Goal: Task Accomplishment & Management: Manage account settings

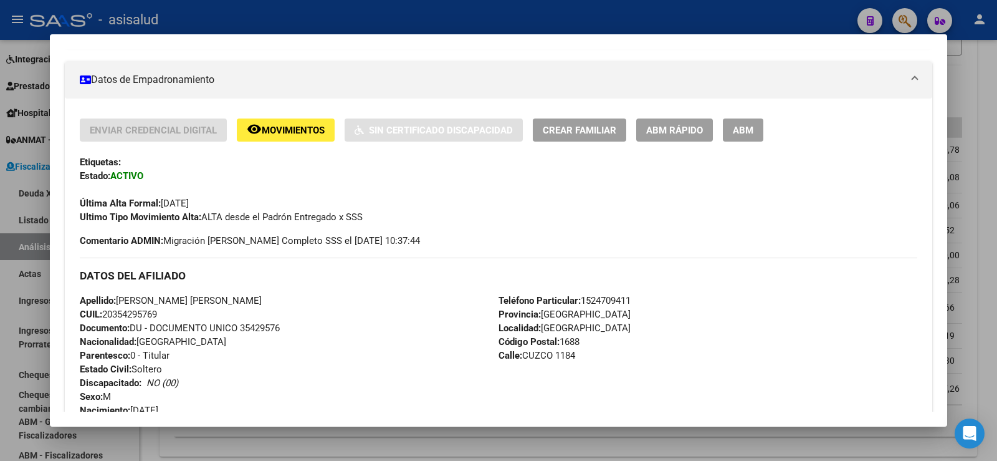
scroll to position [40, 0]
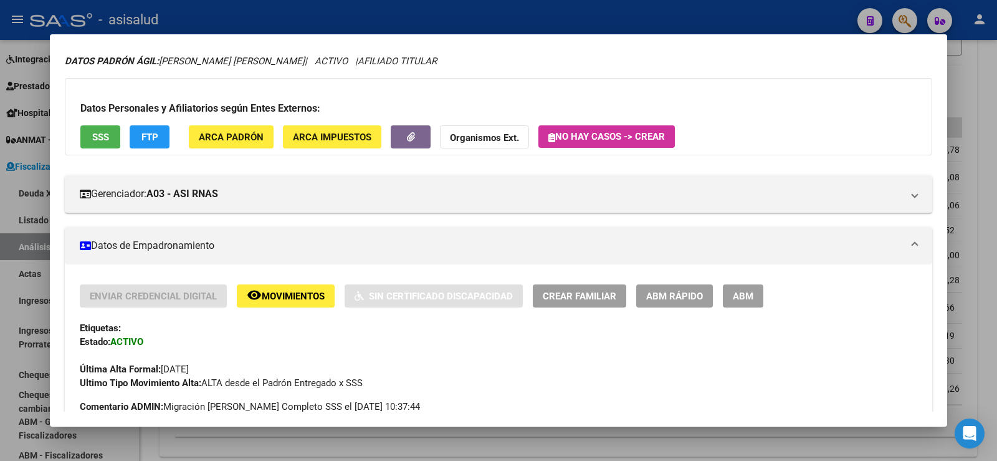
click at [385, 24] on div at bounding box center [498, 230] width 997 height 461
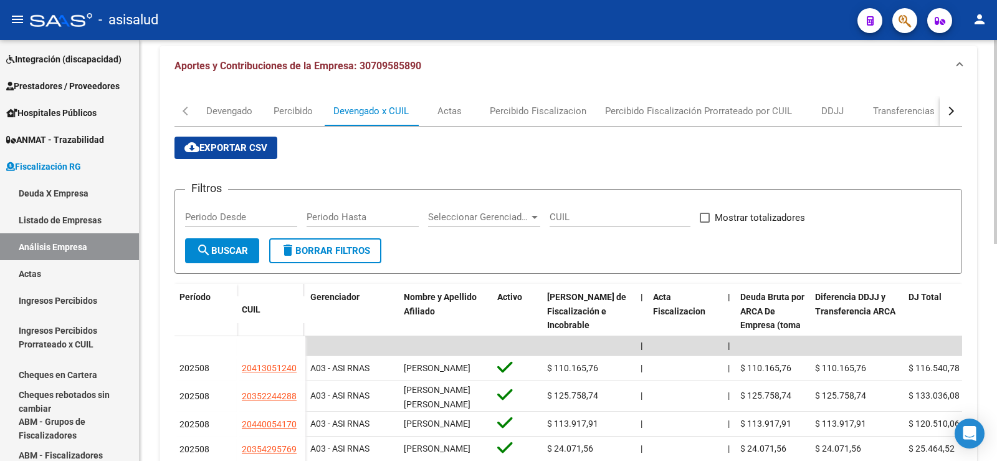
scroll to position [187, 0]
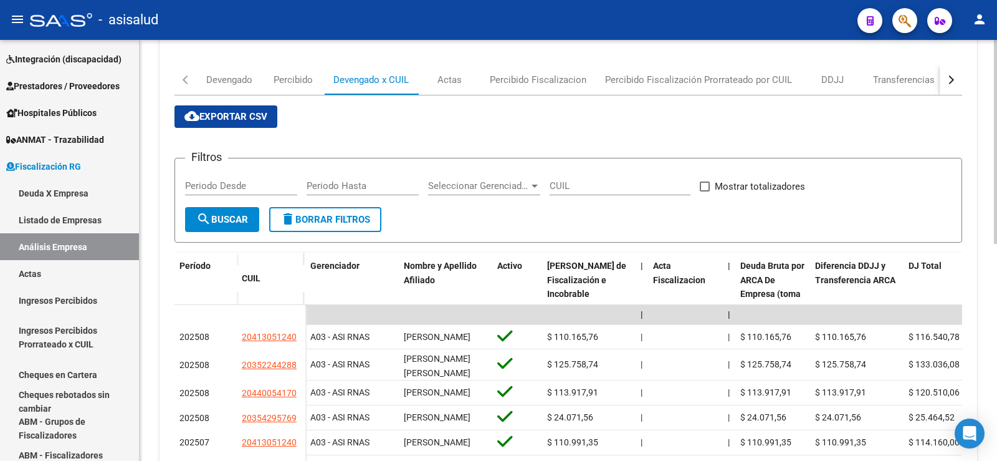
click at [233, 183] on input "Periodo Desde" at bounding box center [241, 185] width 112 height 11
type input "202508"
type input "2"
type input "202508"
click at [229, 218] on span "search Buscar" at bounding box center [222, 219] width 52 height 11
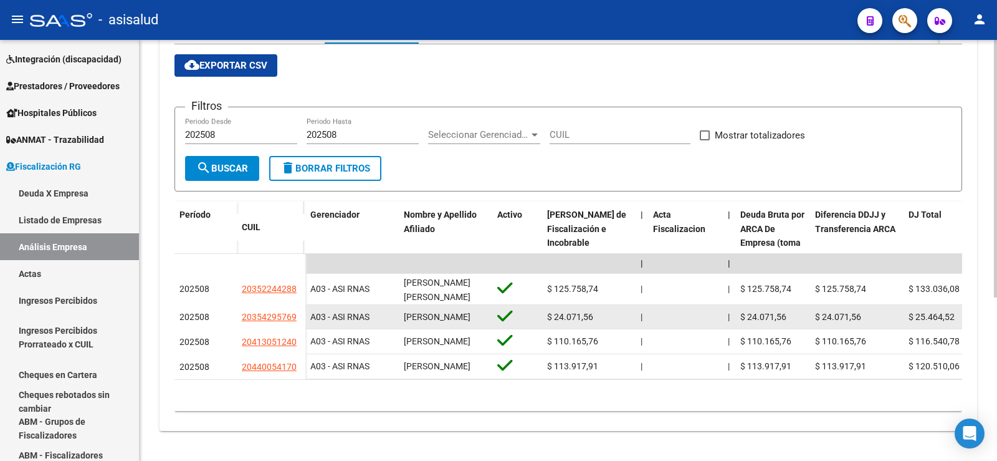
scroll to position [267, 0]
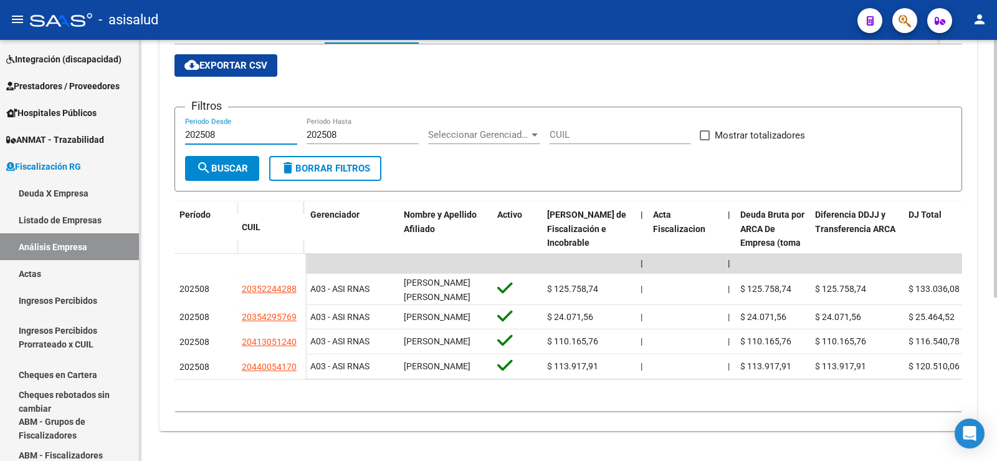
drag, startPoint x: 220, startPoint y: 107, endPoint x: 155, endPoint y: 105, distance: 65.5
click at [155, 105] on div "FISCALIZACION REGIMEN GENERAL -> Análisis Empresa Aportante Cambiar Empresa Cre…" at bounding box center [569, 131] width 858 height 659
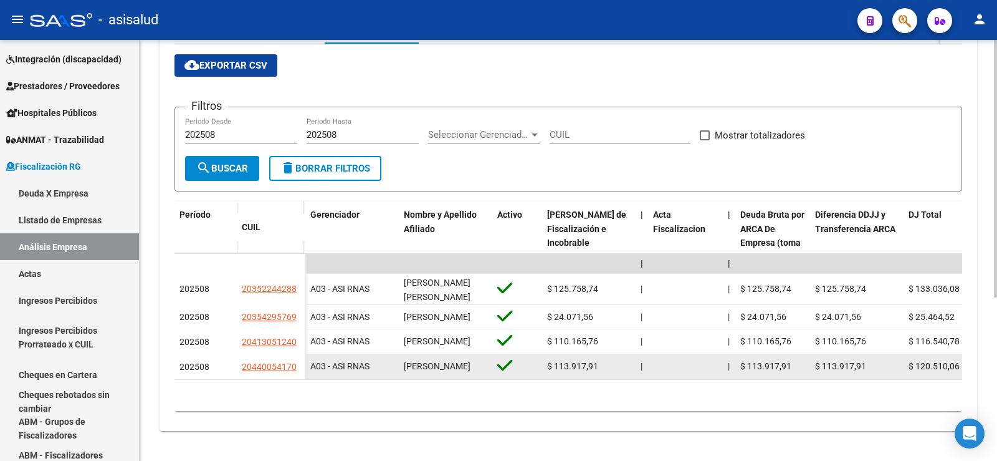
drag, startPoint x: 243, startPoint y: 352, endPoint x: 302, endPoint y: 355, distance: 58.7
click at [302, 355] on datatable-body-cell "20440054170" at bounding box center [271, 366] width 69 height 25
copy span "20440054170"
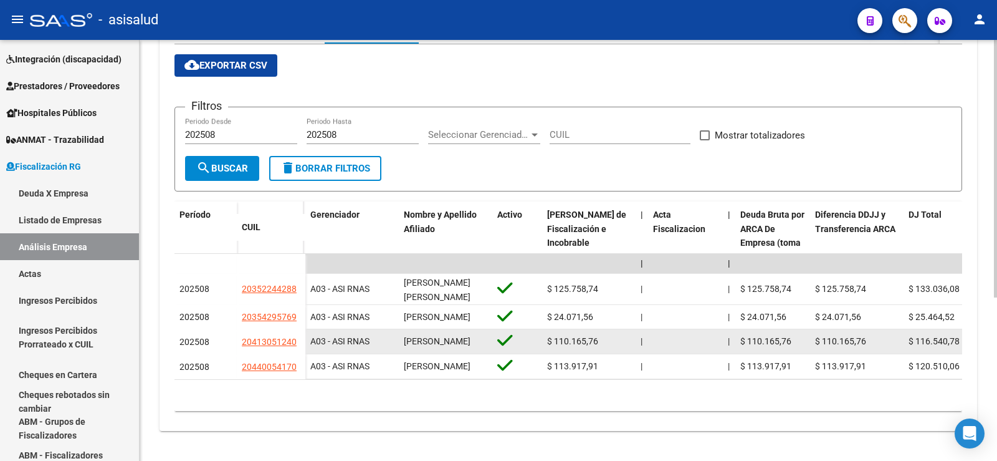
drag, startPoint x: 240, startPoint y: 323, endPoint x: 297, endPoint y: 323, distance: 56.7
click at [297, 329] on datatable-body-cell "20413051240" at bounding box center [271, 341] width 69 height 25
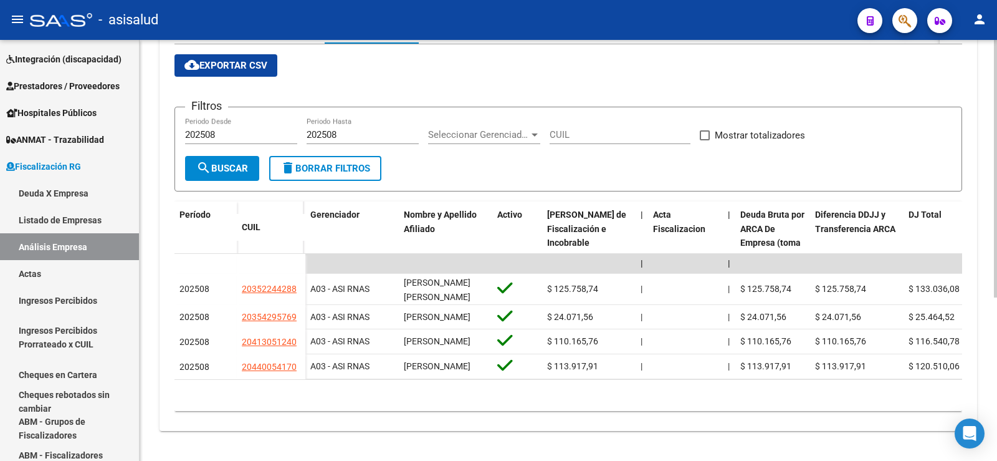
copy span "20413051240"
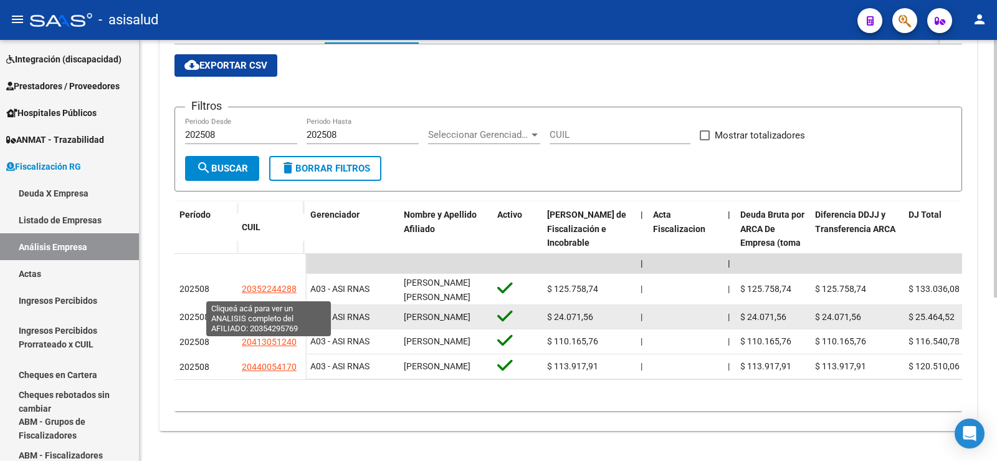
drag, startPoint x: 238, startPoint y: 291, endPoint x: 294, endPoint y: 294, distance: 56.8
click at [294, 305] on datatable-body-cell "20354295769" at bounding box center [271, 317] width 69 height 25
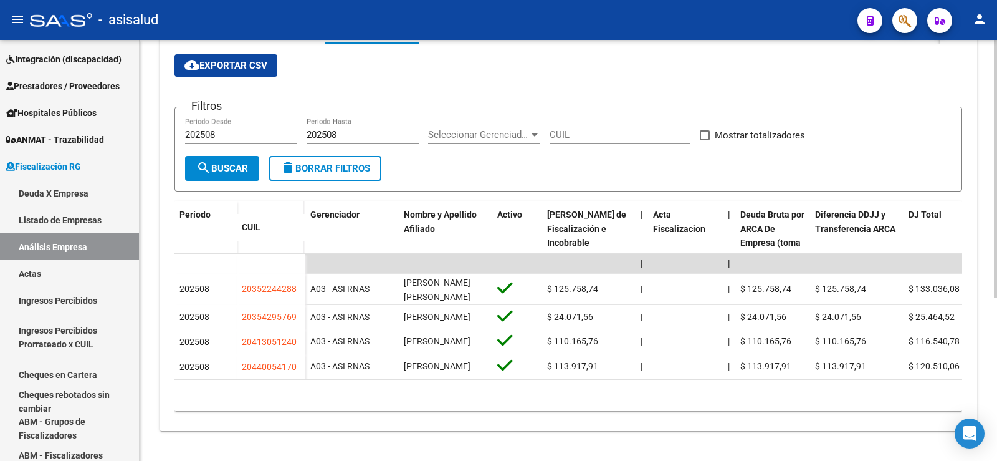
copy span "20354295769"
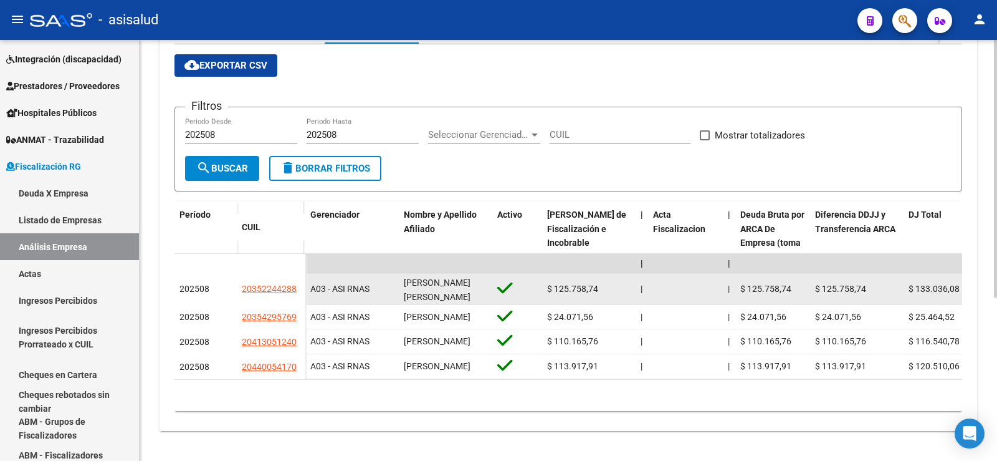
drag, startPoint x: 241, startPoint y: 257, endPoint x: 297, endPoint y: 257, distance: 56.7
click at [297, 274] on datatable-body-cell "20352244288" at bounding box center [271, 289] width 69 height 31
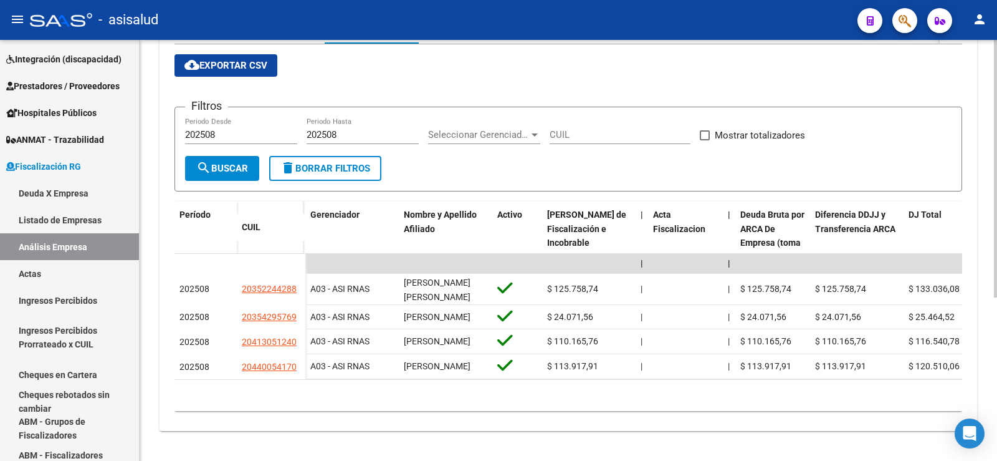
copy span "20352244288"
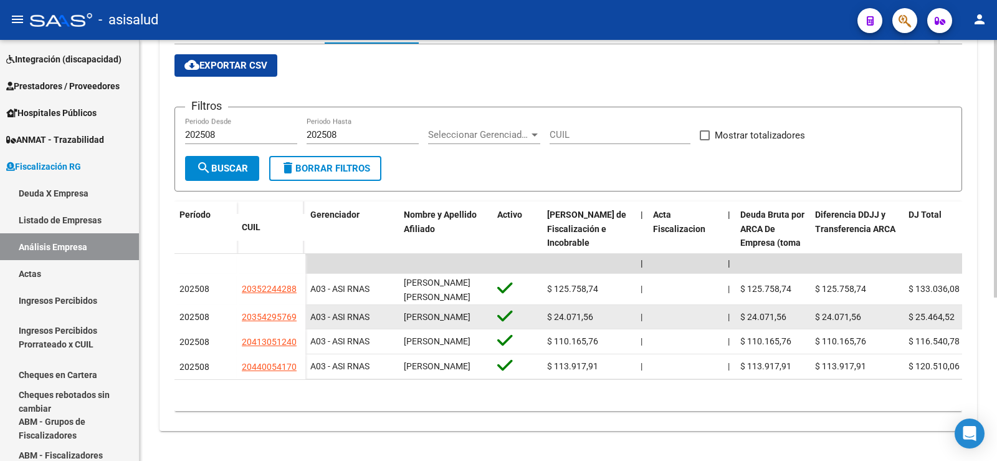
drag, startPoint x: 241, startPoint y: 290, endPoint x: 303, endPoint y: 290, distance: 62.3
click at [303, 305] on datatable-body-cell "20354295769" at bounding box center [271, 317] width 69 height 25
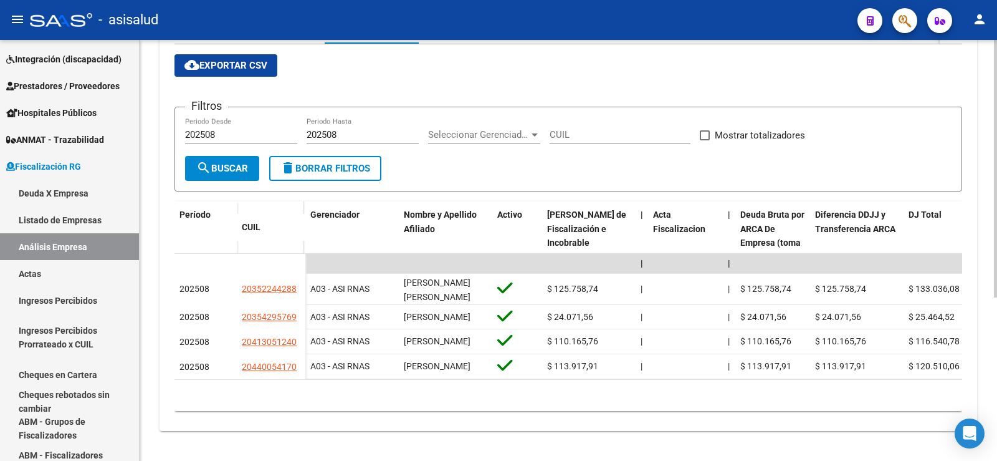
copy span "20354295769"
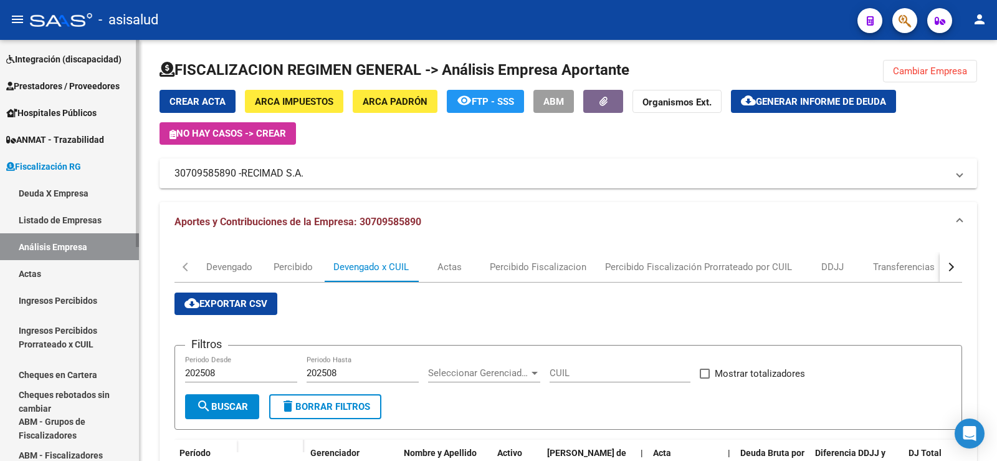
scroll to position [0, 0]
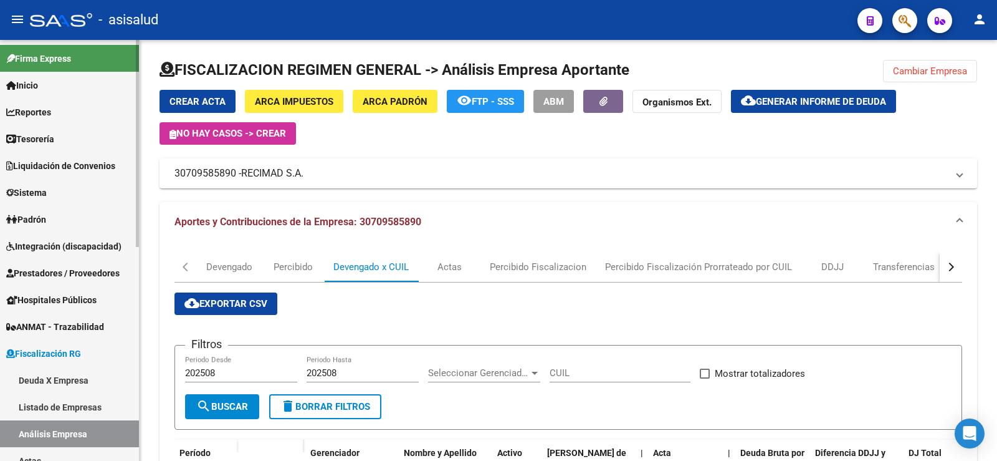
click at [46, 219] on span "Padrón" at bounding box center [26, 220] width 40 height 14
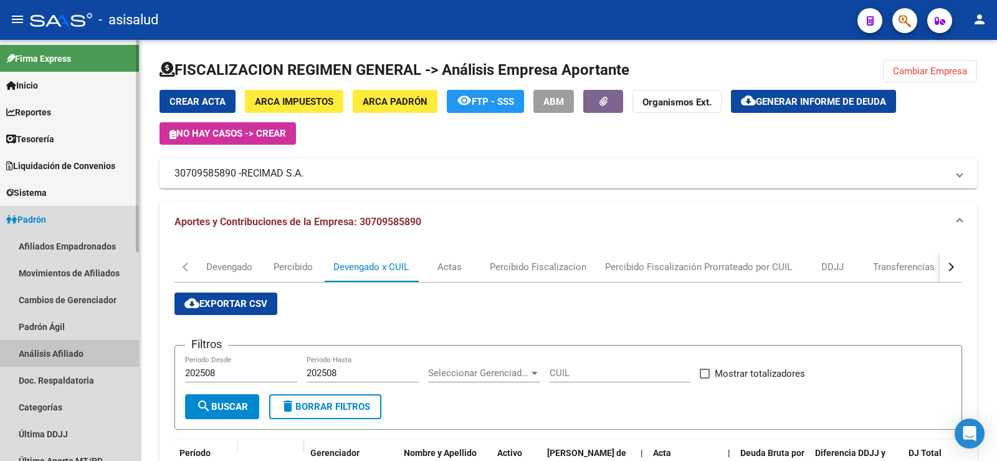
click at [56, 358] on link "Análisis Afiliado" at bounding box center [69, 353] width 139 height 27
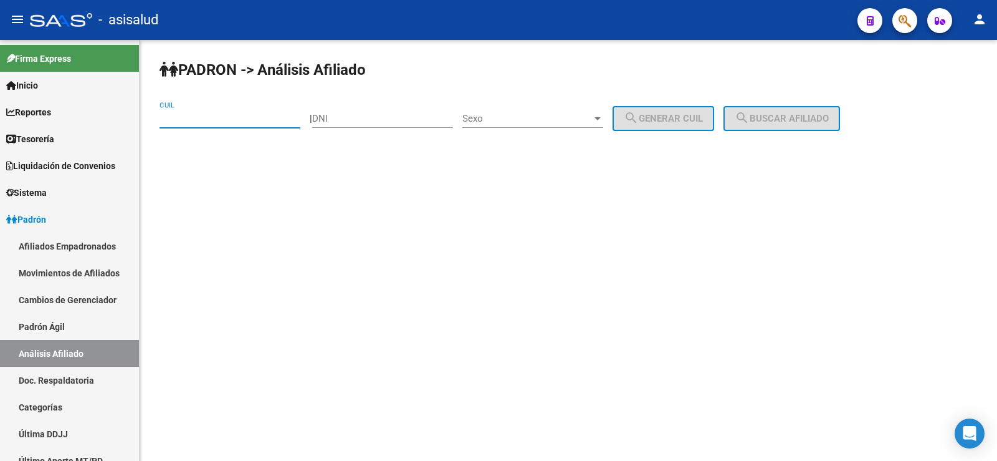
click at [237, 120] on input "CUIL" at bounding box center [230, 118] width 141 height 11
paste input "27-39166911-8"
type input "27-39166911-8"
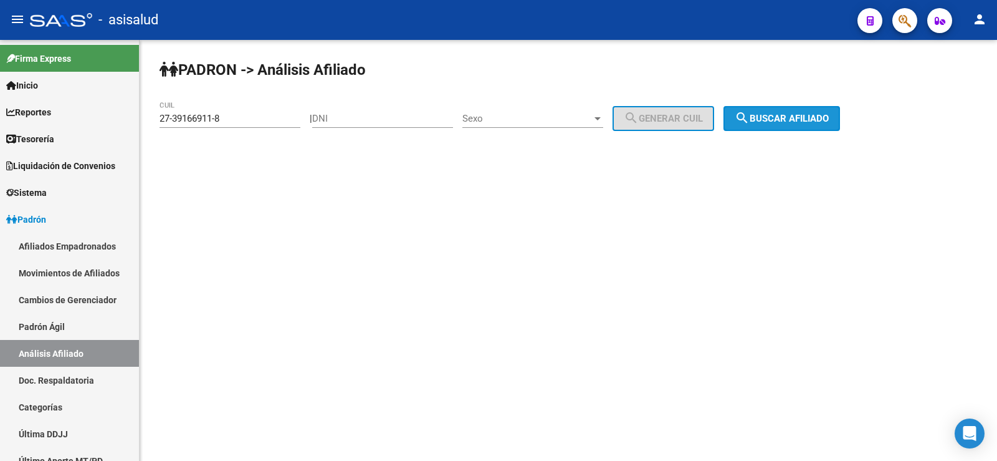
click at [802, 119] on span "search Buscar afiliado" at bounding box center [782, 118] width 94 height 11
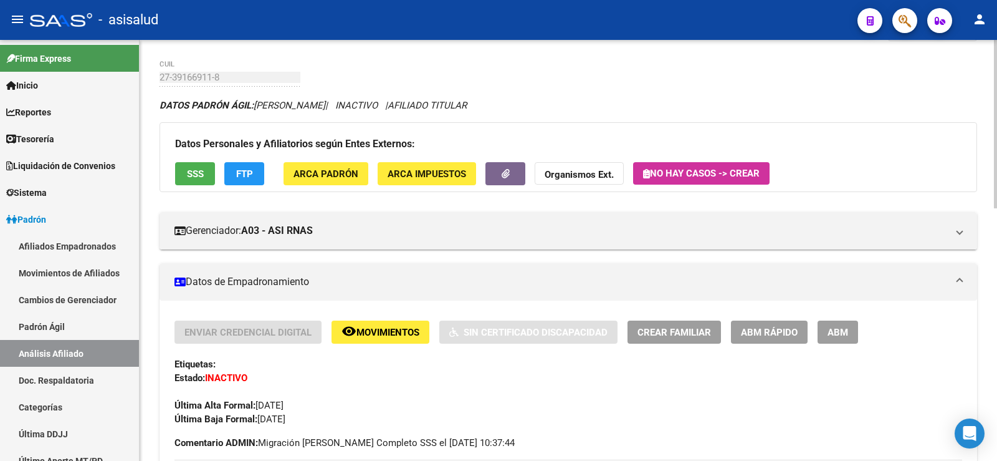
scroll to position [62, 0]
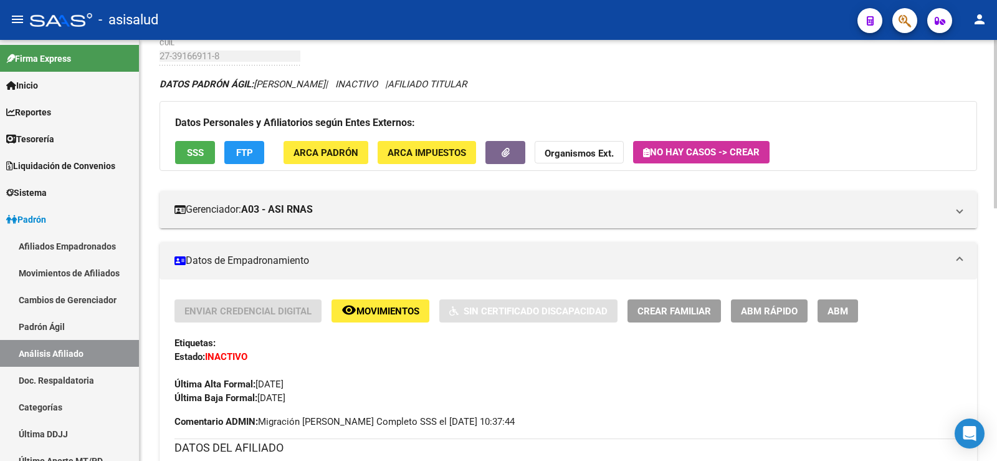
click at [760, 306] on span "ABM Rápido" at bounding box center [769, 310] width 57 height 11
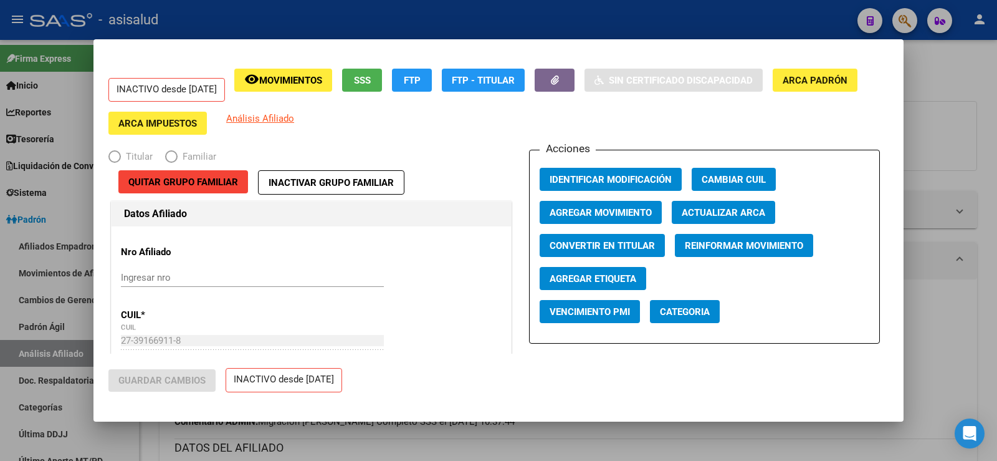
radio input "true"
type input "27-39166911-8"
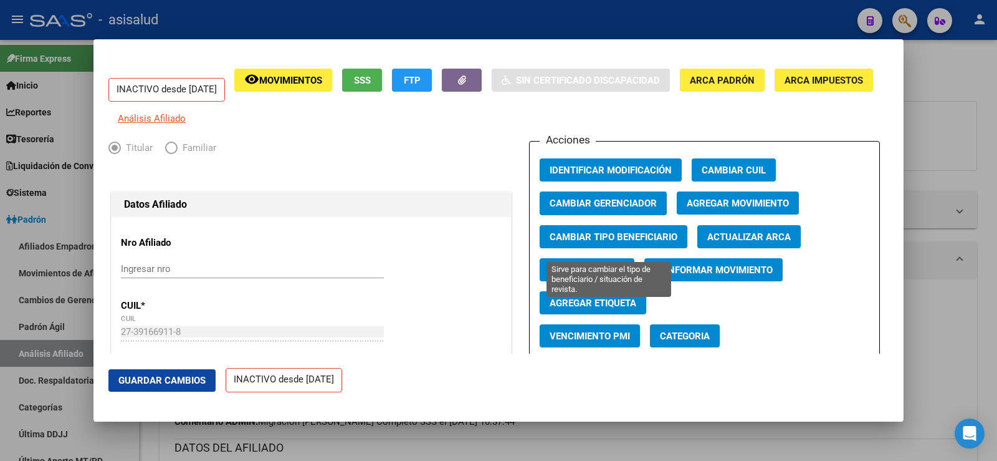
click at [628, 242] on span "Cambiar Tipo Beneficiario" at bounding box center [614, 236] width 128 height 11
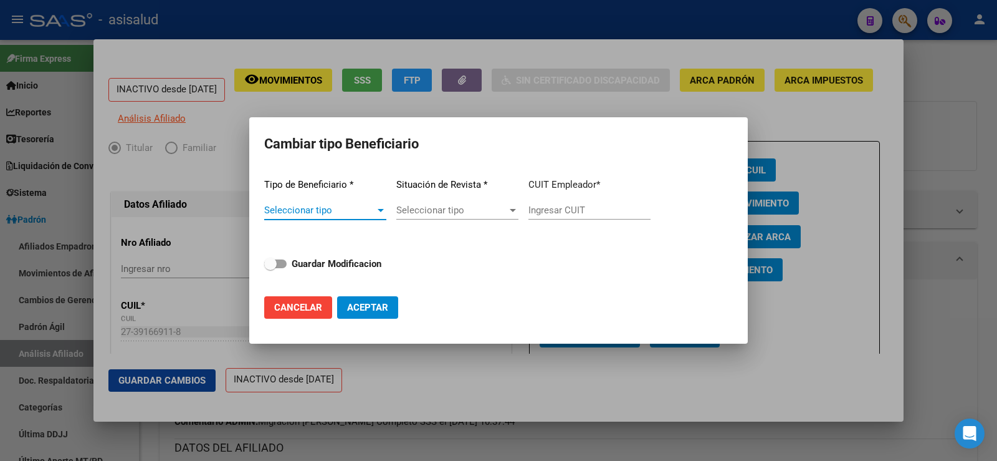
click at [358, 213] on span "Seleccionar tipo" at bounding box center [319, 209] width 111 height 11
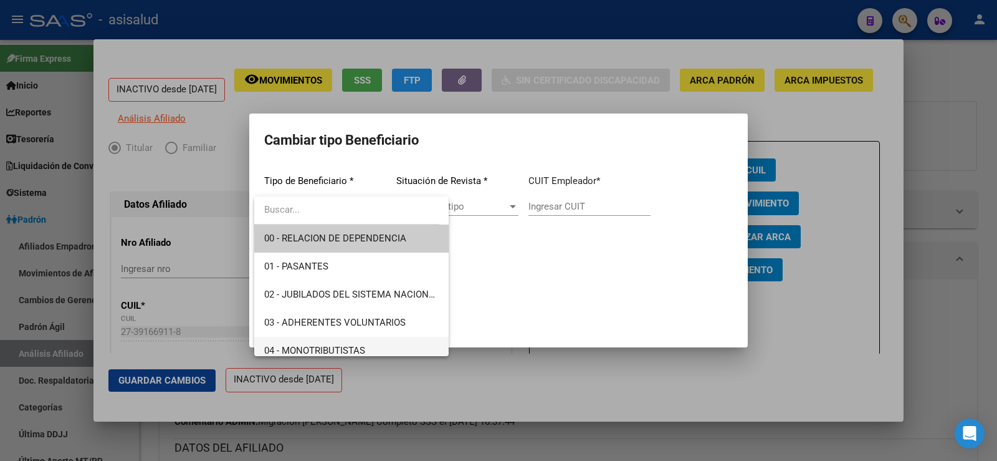
click at [318, 342] on span "04 - MONOTRIBUTISTAS" at bounding box center [351, 351] width 175 height 28
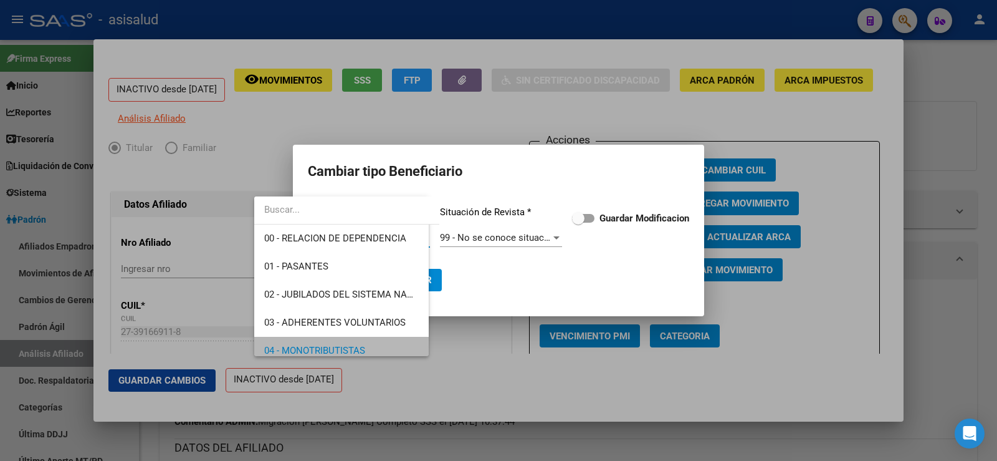
scroll to position [9, 0]
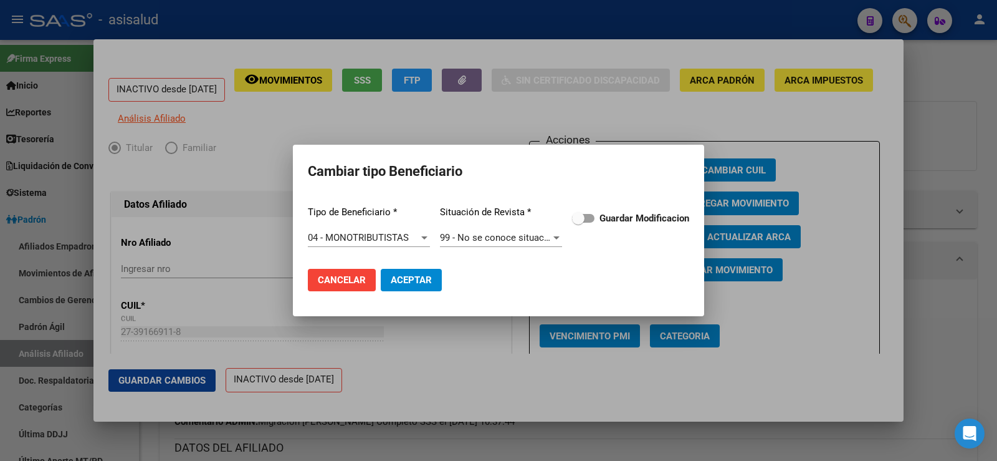
click at [570, 219] on div "Tipo de Beneficiario * 04 - MONOTRIBUTISTAS Seleccionar tipo Situación de Revis…" at bounding box center [499, 227] width 382 height 63
click at [580, 219] on span at bounding box center [578, 218] width 12 height 12
click at [579, 223] on input "Guardar Modificacion" at bounding box center [578, 223] width 1 height 1
click at [415, 280] on span "Aceptar" at bounding box center [411, 279] width 41 height 11
checkbox input "false"
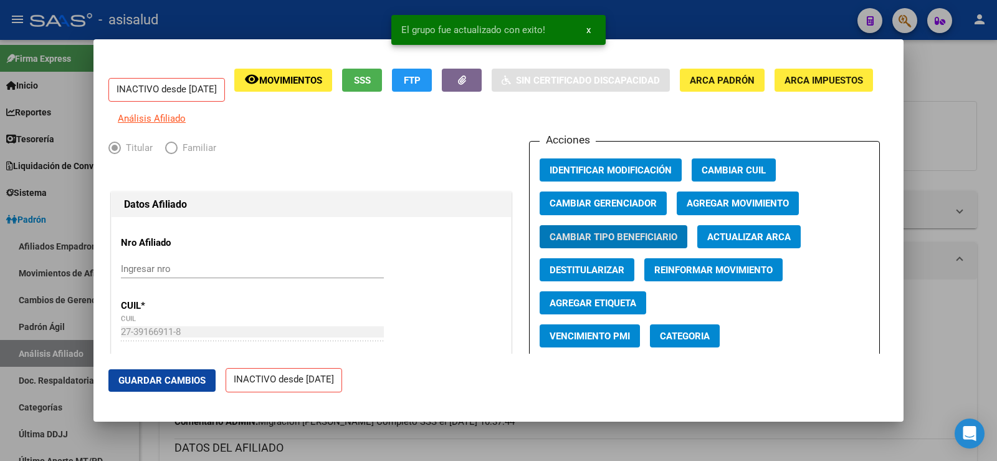
click at [734, 209] on span "Agregar Movimiento" at bounding box center [738, 203] width 102 height 11
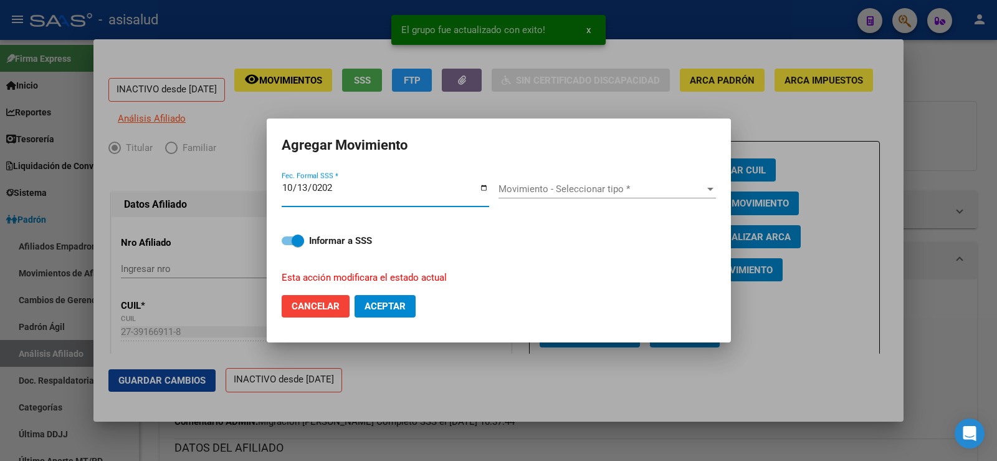
type input "2025-10-13"
click at [684, 185] on span "Movimiento - Seleccionar tipo *" at bounding box center [602, 188] width 206 height 11
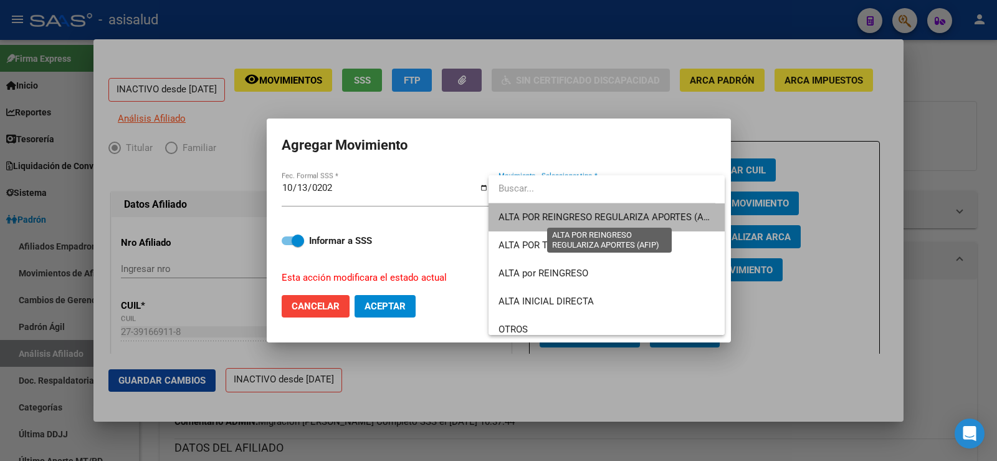
click at [644, 216] on span "ALTA POR REINGRESO REGULARIZA APORTES (AFIP)" at bounding box center [609, 216] width 221 height 11
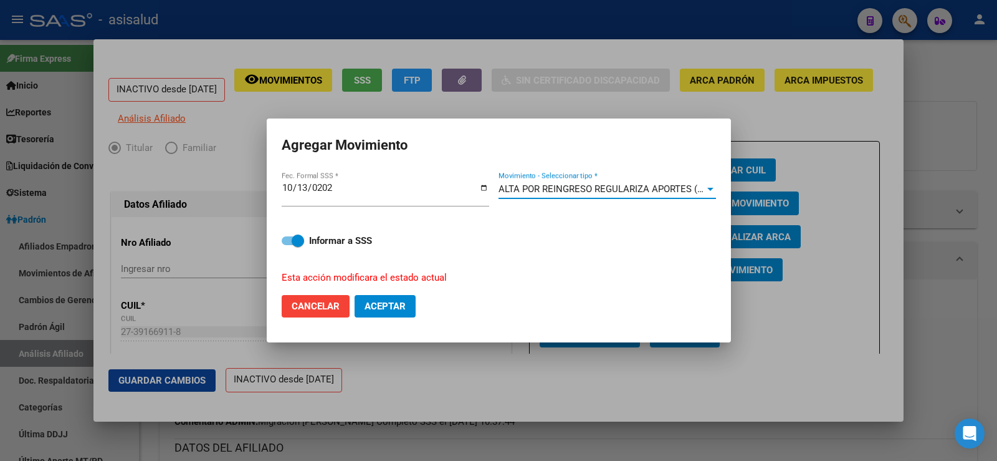
click at [386, 304] on span "Aceptar" at bounding box center [385, 305] width 41 height 11
checkbox input "false"
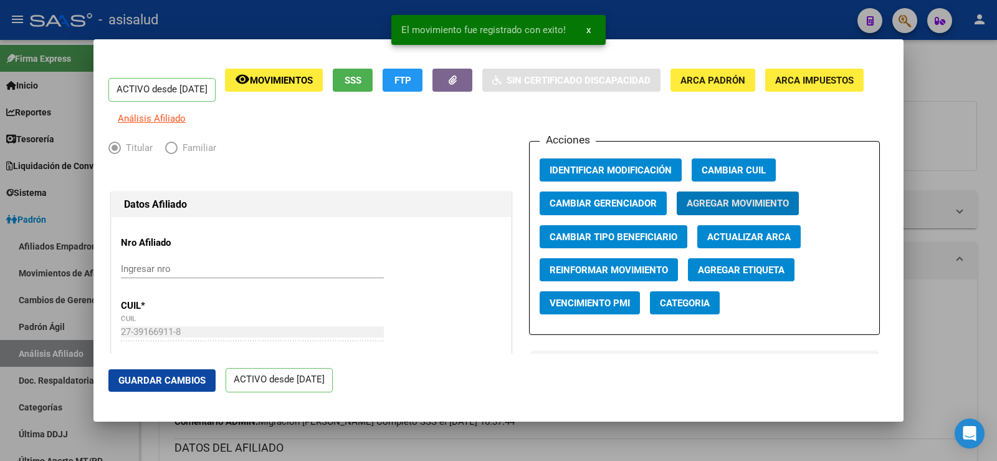
click at [202, 378] on span "Guardar Cambios" at bounding box center [161, 380] width 87 height 11
click at [972, 132] on div at bounding box center [498, 230] width 997 height 461
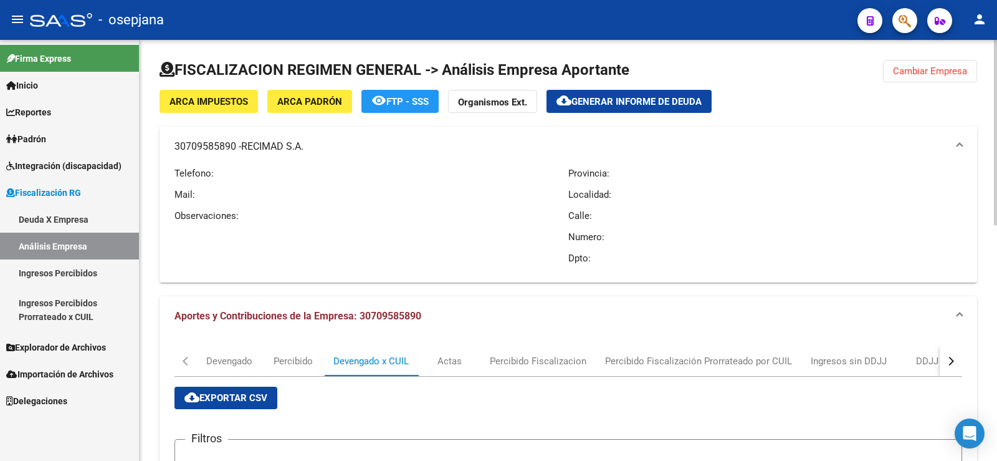
click at [951, 146] on span "30709585890 - RECIMAD S.A." at bounding box center [566, 147] width 783 height 14
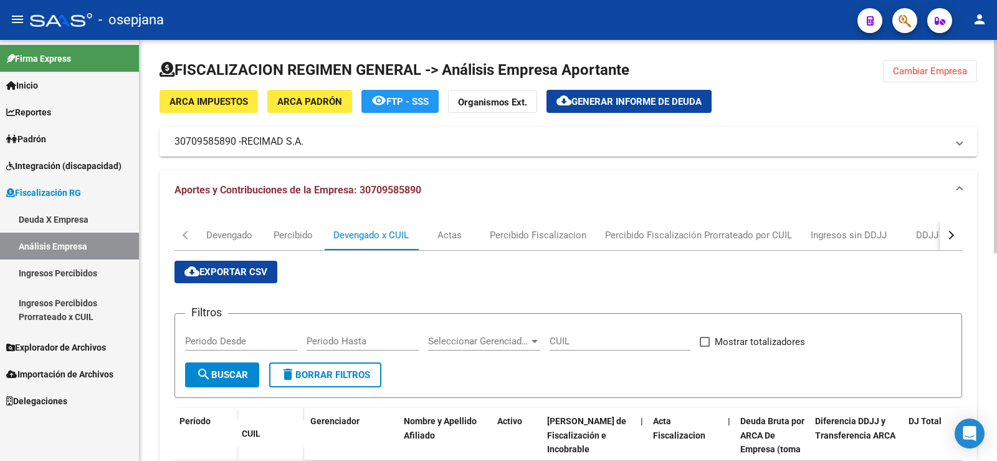
scroll to position [62, 0]
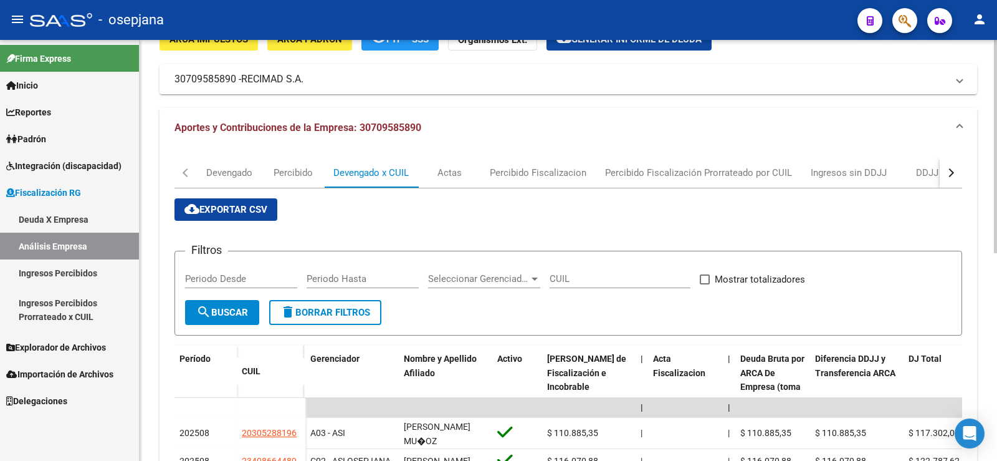
click at [251, 276] on input "Periodo Desde" at bounding box center [241, 278] width 112 height 11
paste input "202508"
type input "202508"
click at [341, 284] on input "Periodo Hasta" at bounding box center [363, 278] width 112 height 11
paste input "202508"
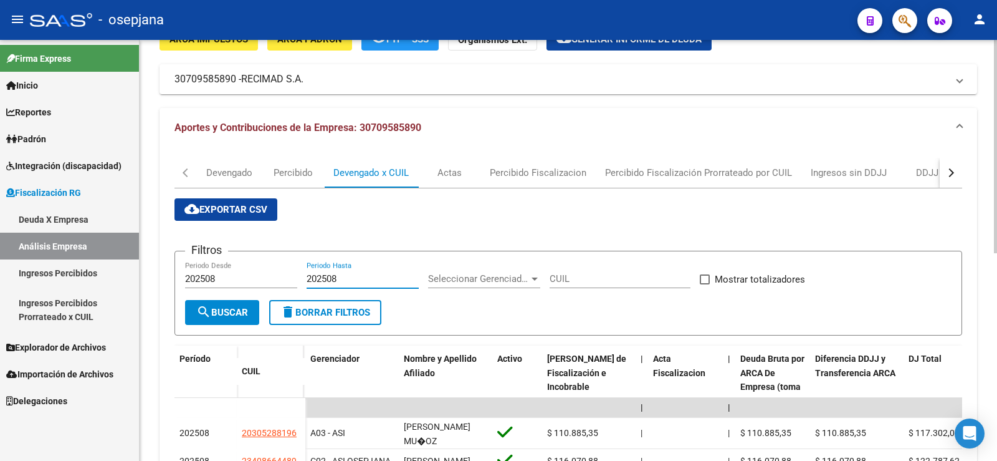
type input "202508"
click at [239, 309] on span "search Buscar" at bounding box center [222, 312] width 52 height 11
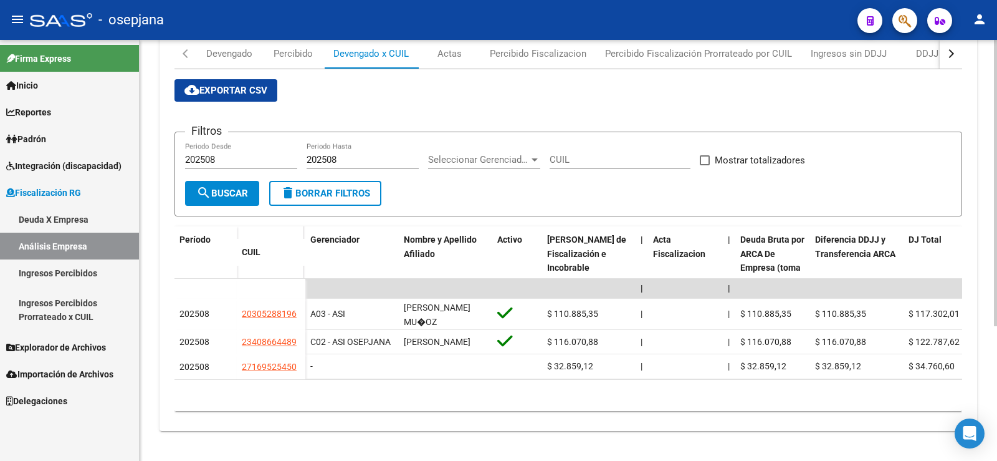
scroll to position [198, 0]
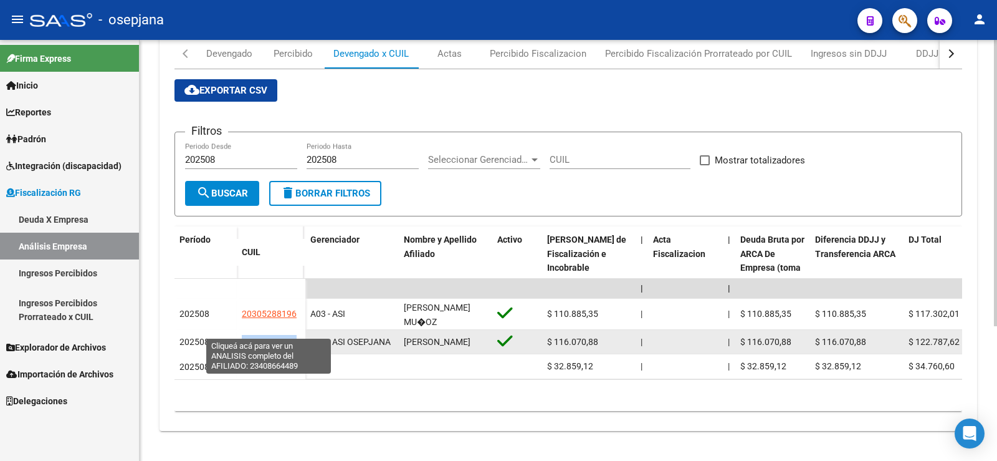
drag, startPoint x: 241, startPoint y: 328, endPoint x: 295, endPoint y: 328, distance: 54.2
click at [295, 330] on datatable-body-cell "23408664489" at bounding box center [271, 342] width 69 height 25
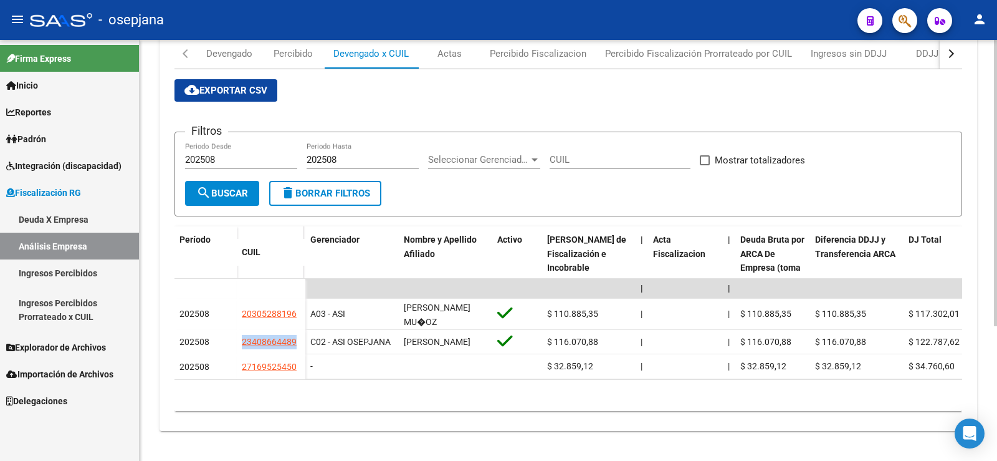
copy span "23408664489"
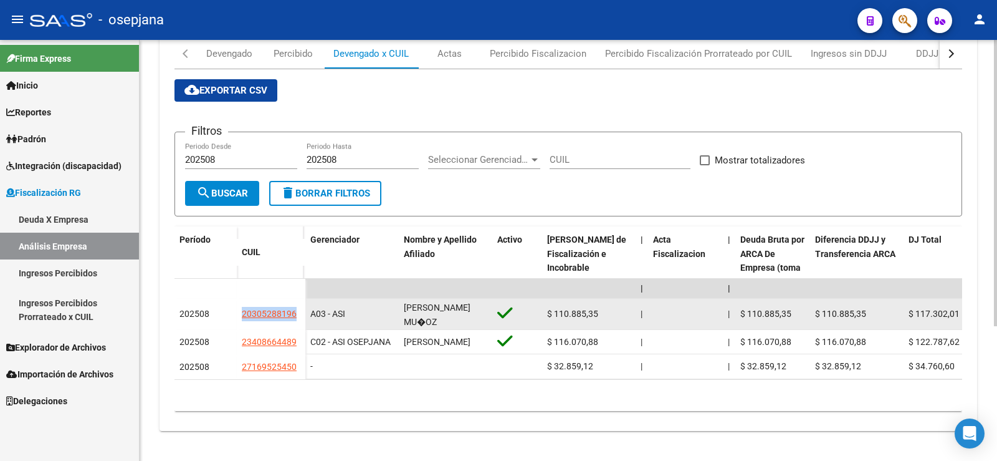
drag, startPoint x: 241, startPoint y: 297, endPoint x: 302, endPoint y: 297, distance: 60.5
click at [302, 299] on datatable-body-cell "20305288196" at bounding box center [271, 314] width 69 height 31
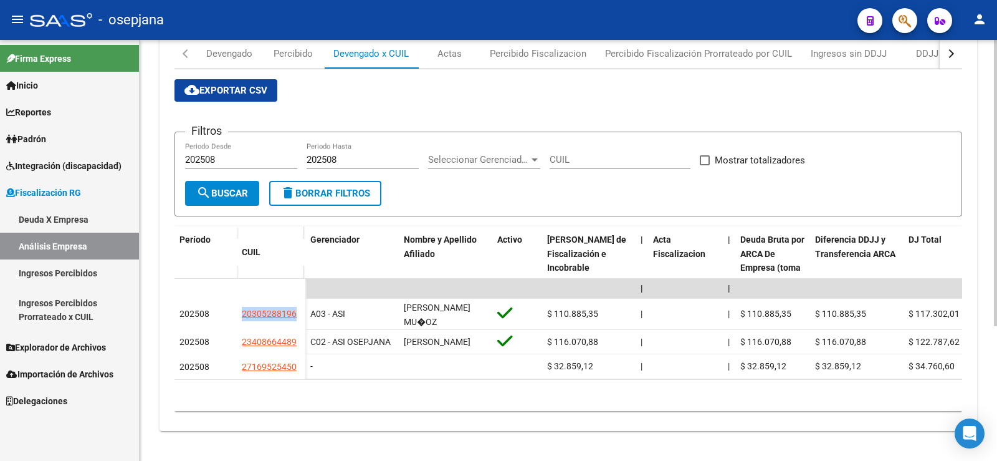
copy span "20305288196"
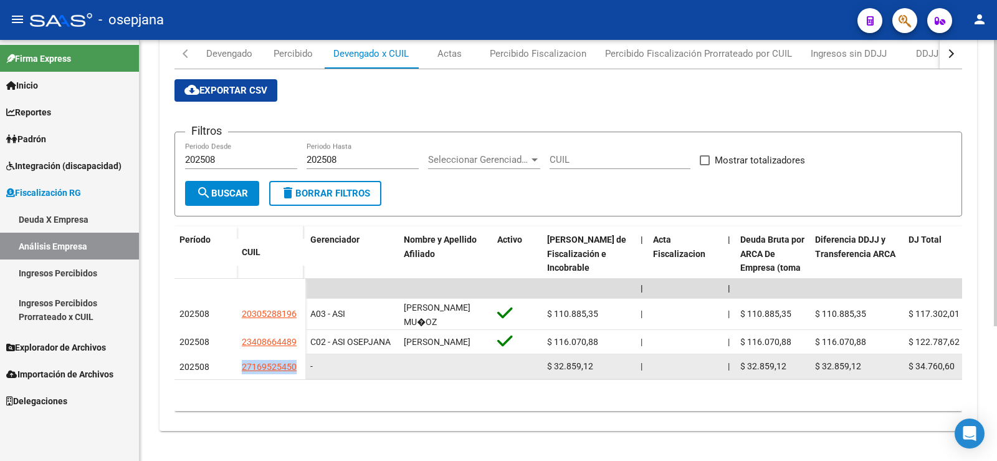
drag, startPoint x: 242, startPoint y: 359, endPoint x: 301, endPoint y: 359, distance: 59.2
click at [301, 359] on datatable-body-cell "27169525450" at bounding box center [271, 366] width 69 height 25
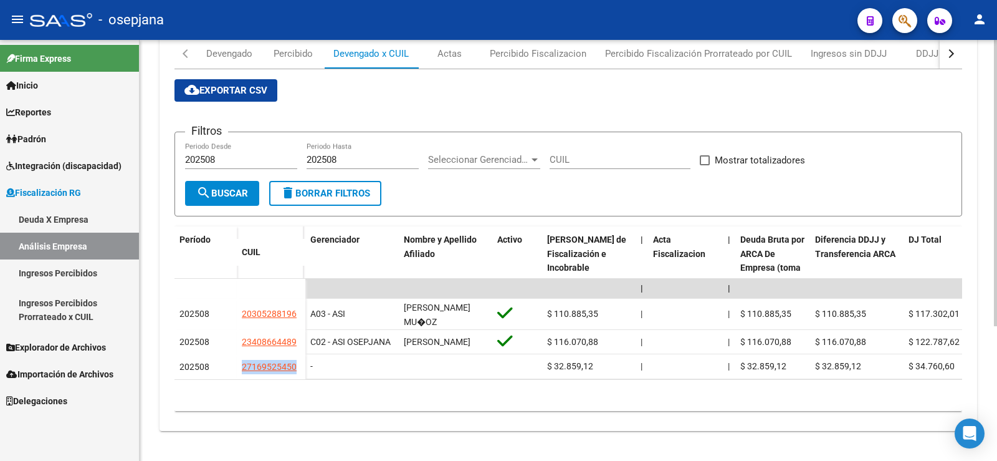
copy span "27169525450"
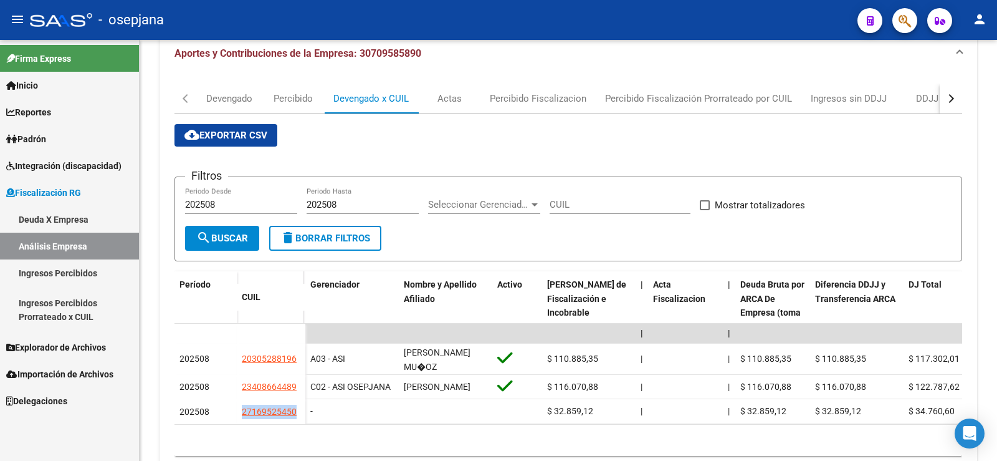
scroll to position [73, 0]
